Goal: Transaction & Acquisition: Purchase product/service

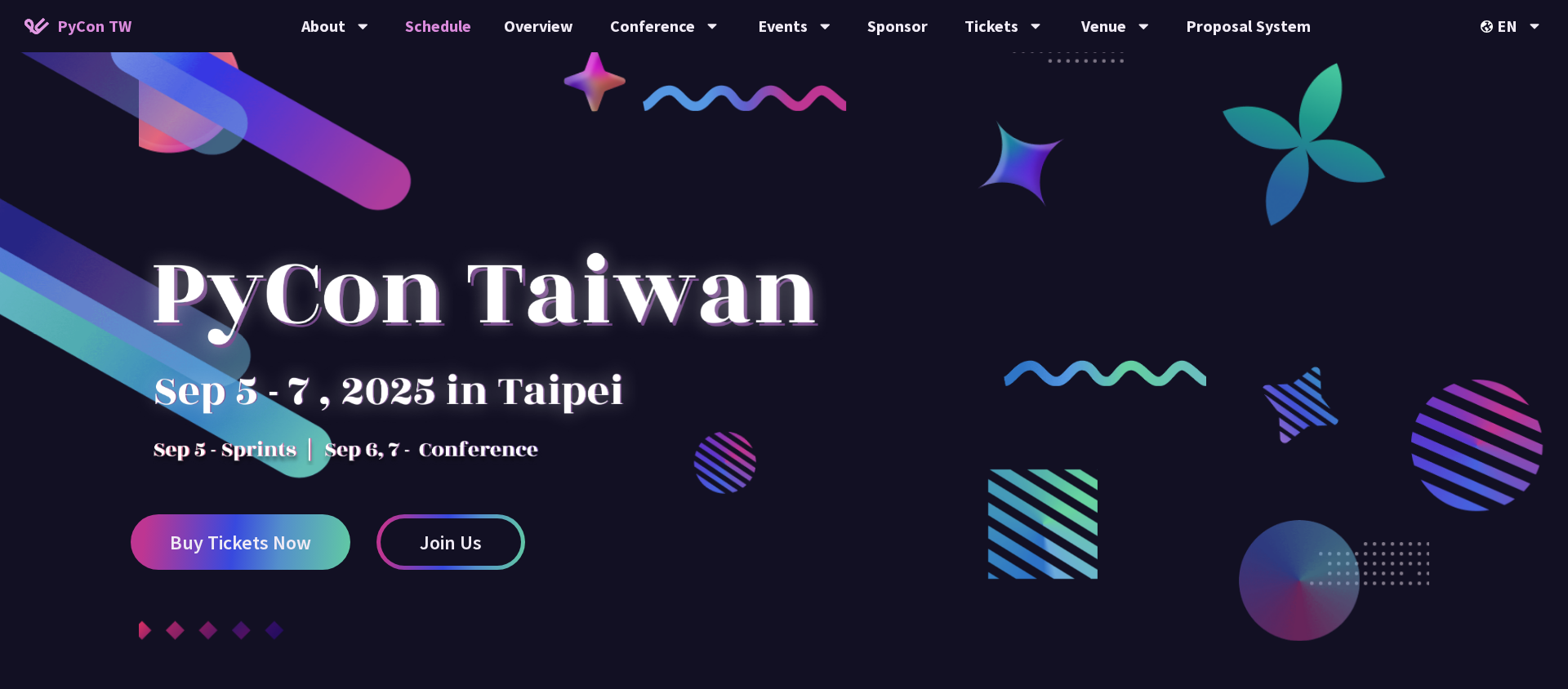
click at [444, 26] on link "Schedule" at bounding box center [438, 26] width 98 height 52
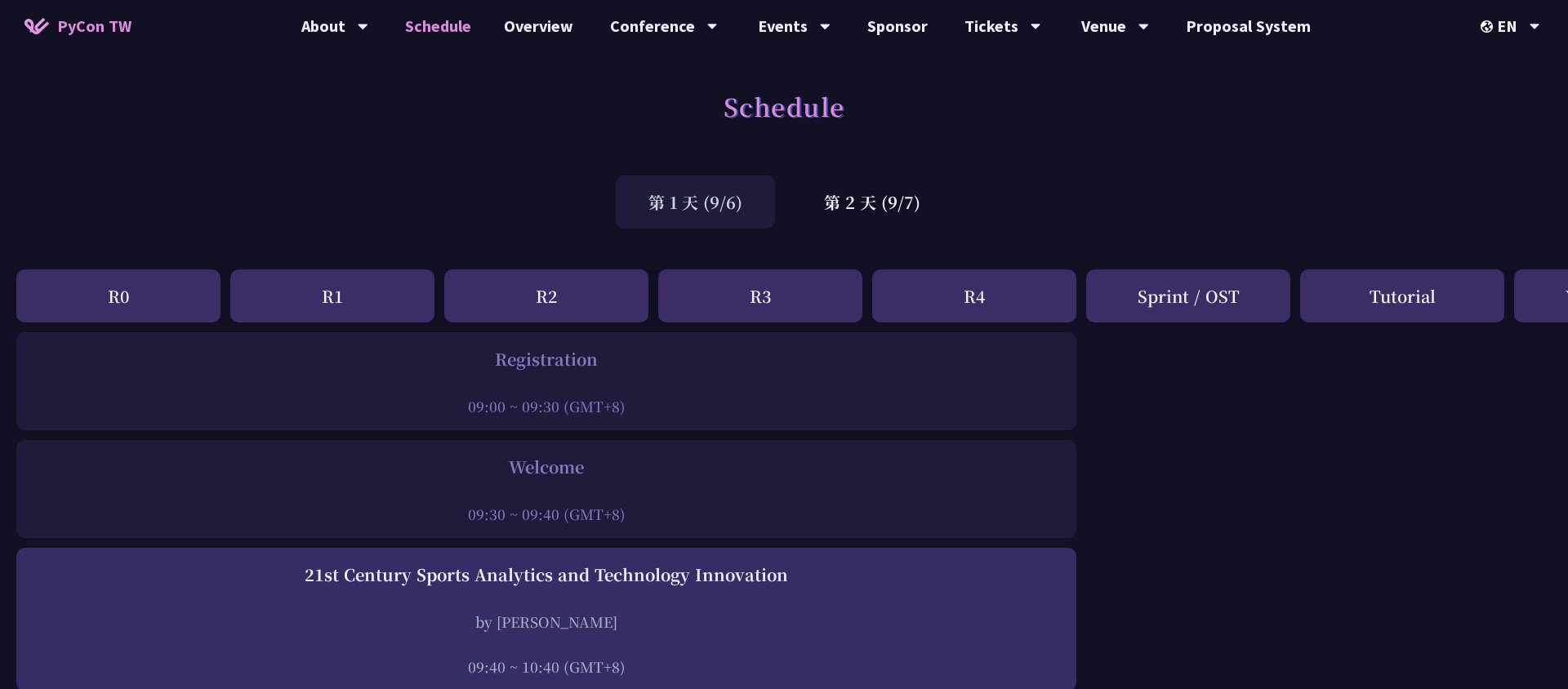
click at [91, 21] on span "PyCon TW" at bounding box center [94, 26] width 75 height 25
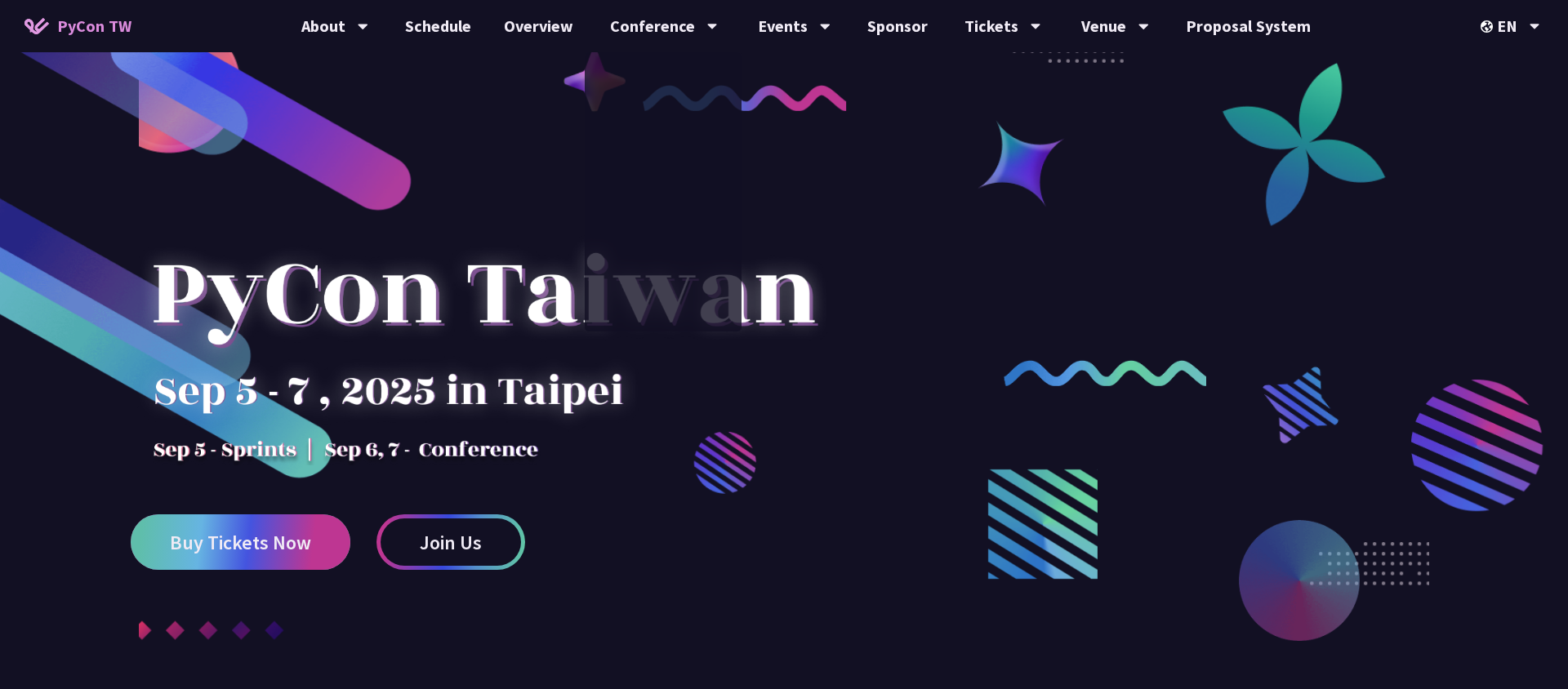
click at [266, 551] on span "Buy Tickets Now" at bounding box center [240, 543] width 141 height 21
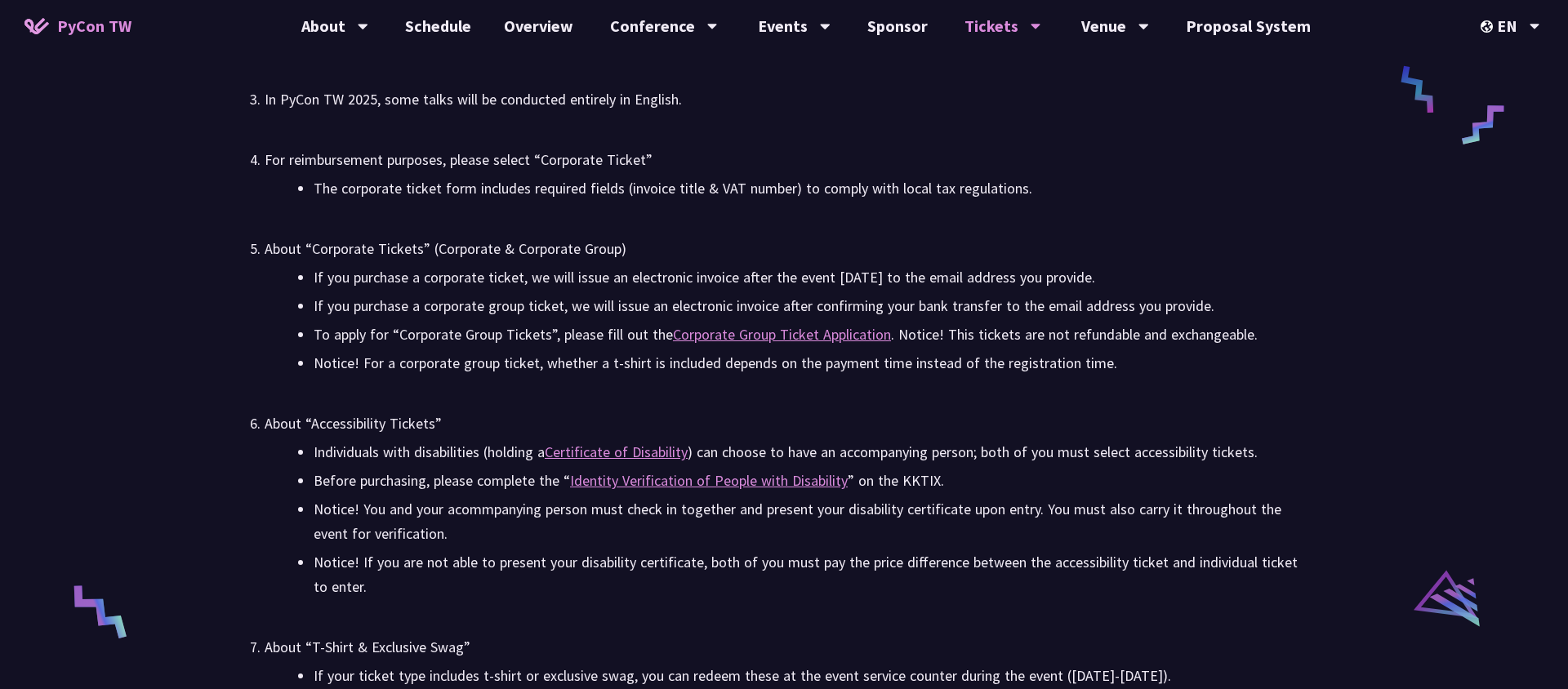
scroll to position [2773, 0]
click at [1516, 121] on div "中文" at bounding box center [1510, 122] width 98 height 39
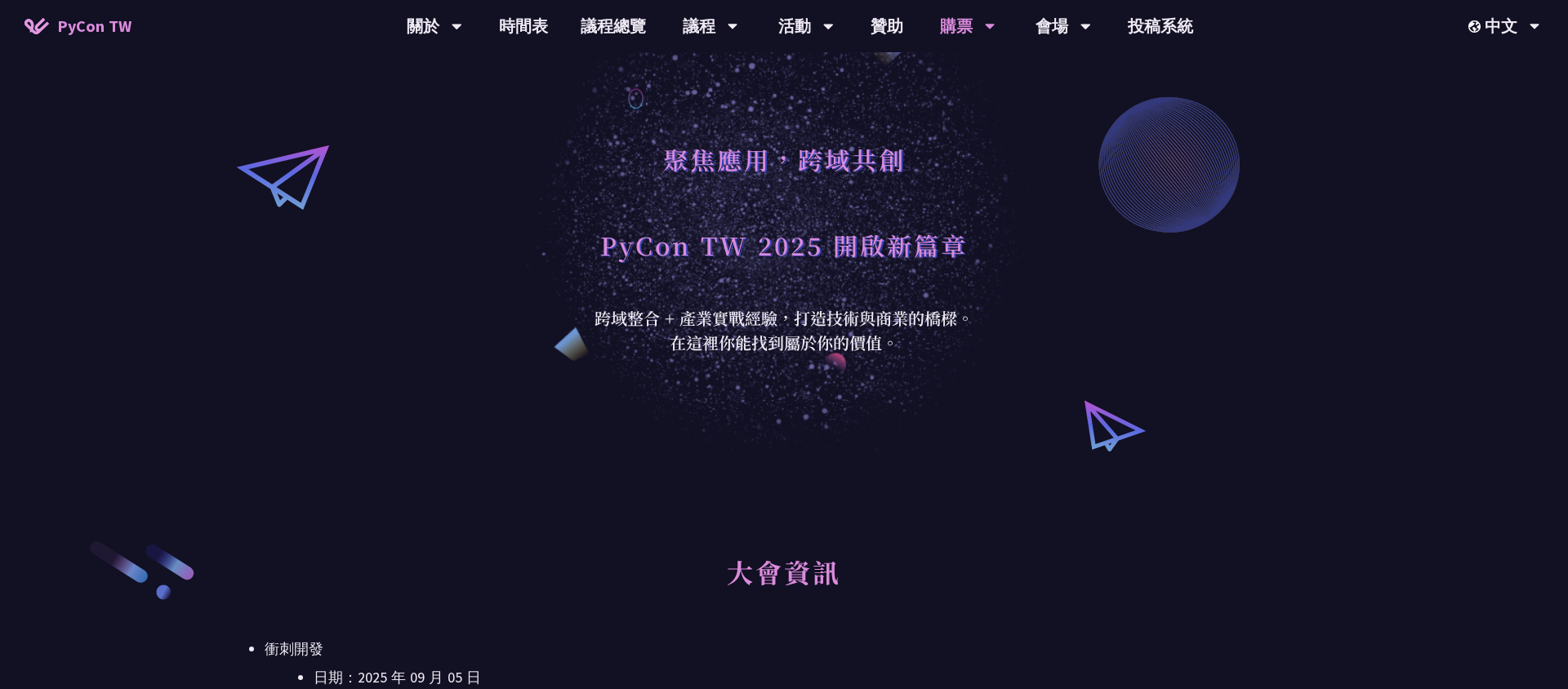
scroll to position [368, 0]
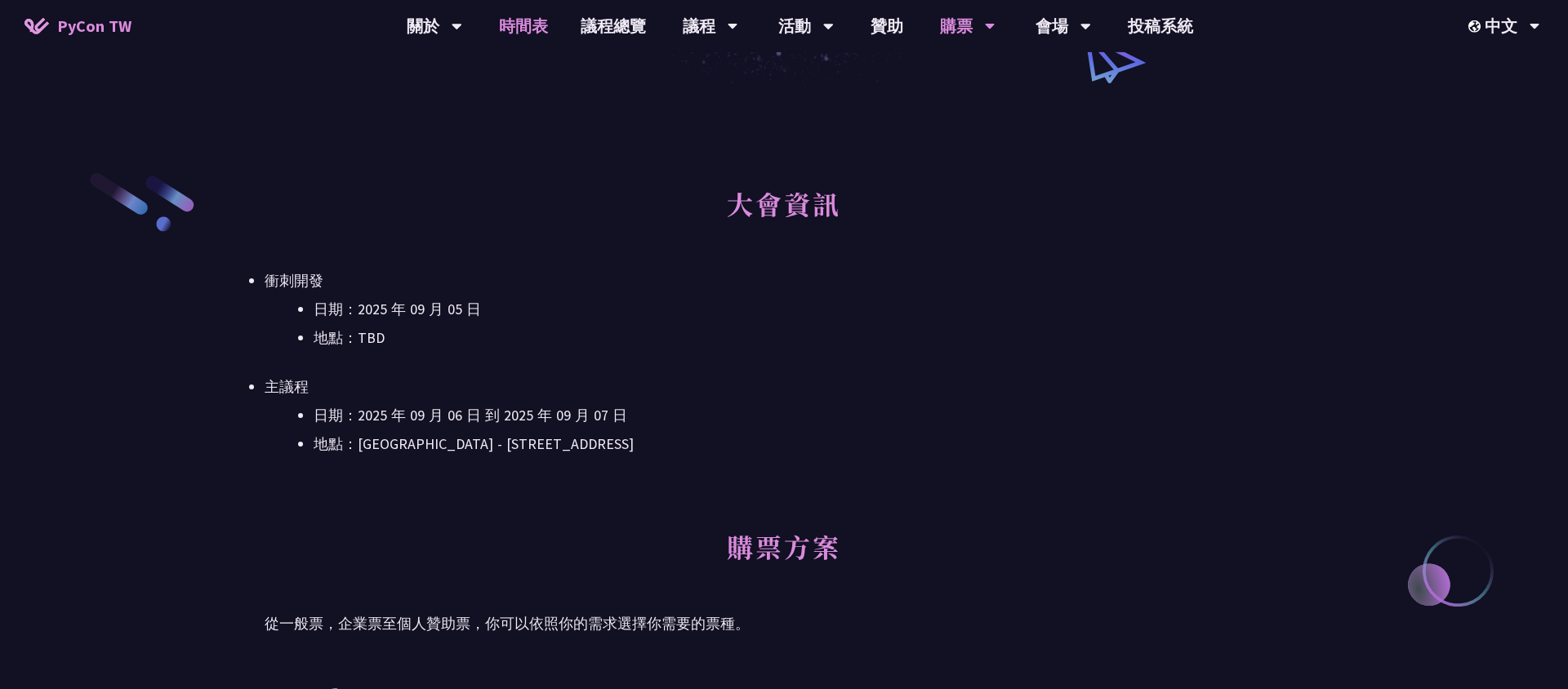
click at [516, 33] on link "時間表" at bounding box center [523, 26] width 81 height 52
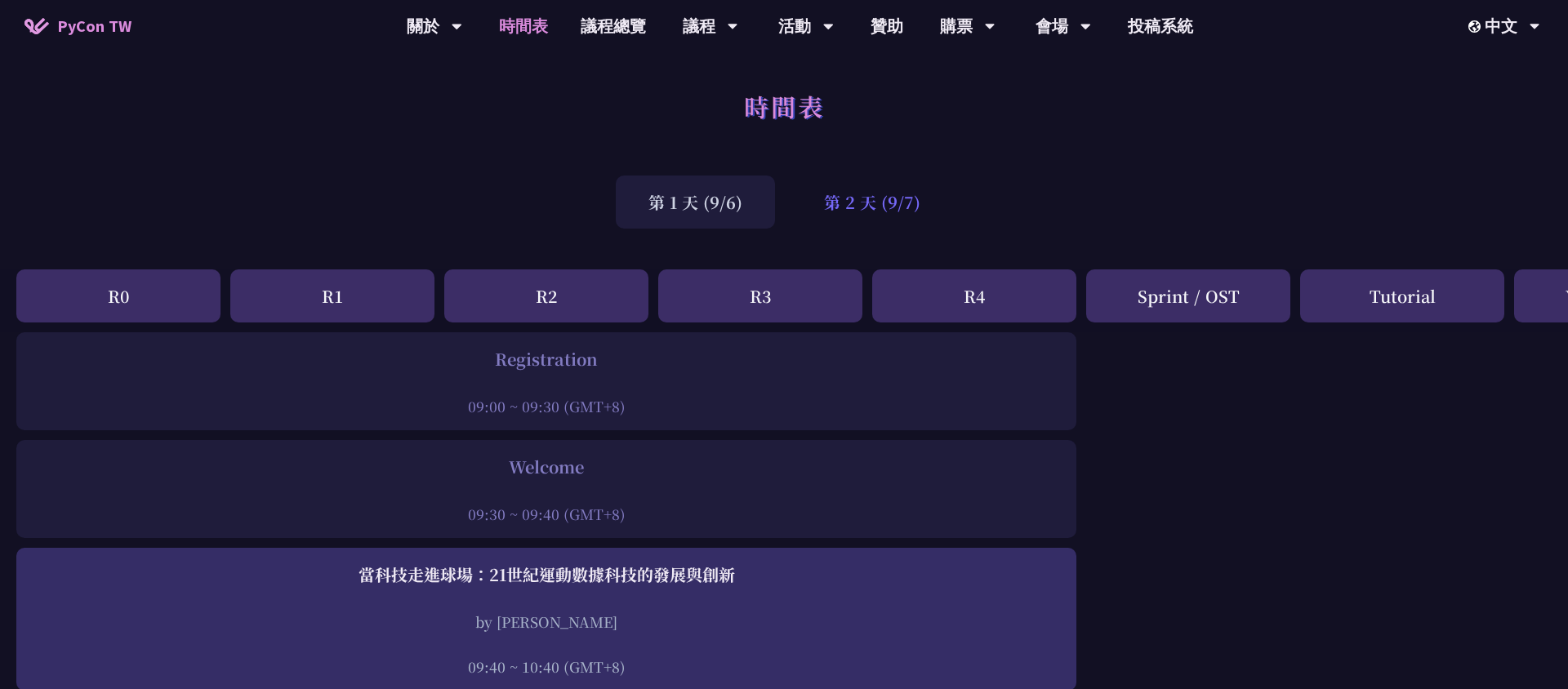
click at [831, 204] on div "第 2 天 (9/7)" at bounding box center [872, 202] width 162 height 53
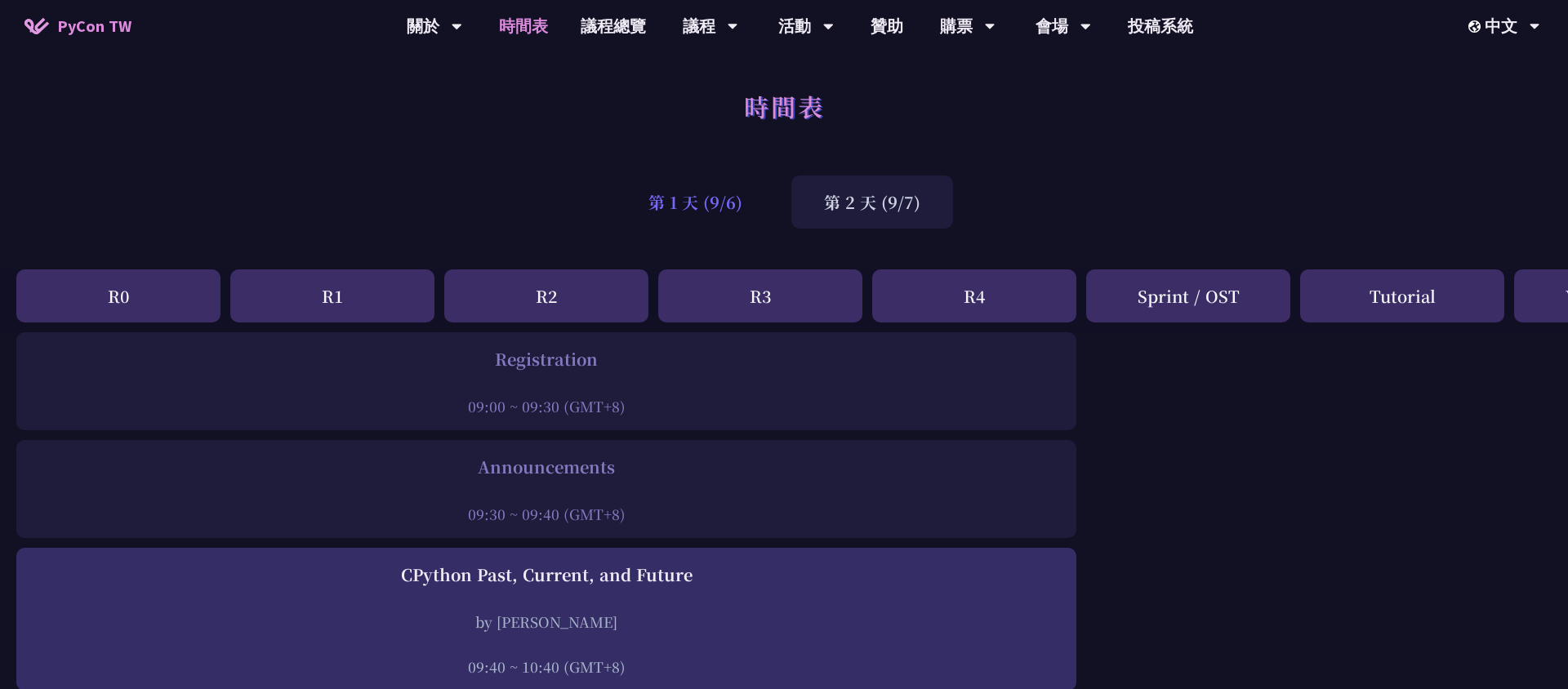
click at [654, 206] on div "第 1 天 (9/6)" at bounding box center [695, 202] width 159 height 53
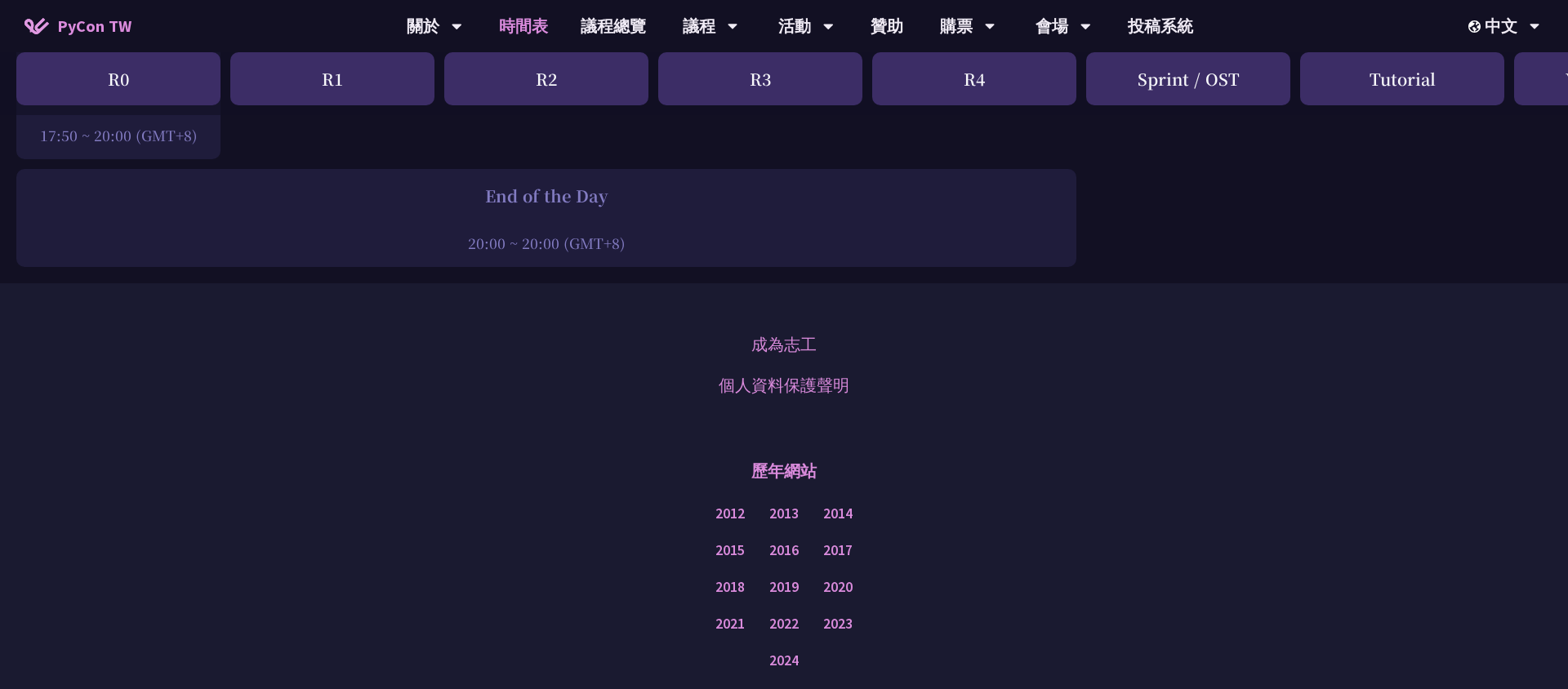
scroll to position [2920, 0]
